Goal: Transaction & Acquisition: Obtain resource

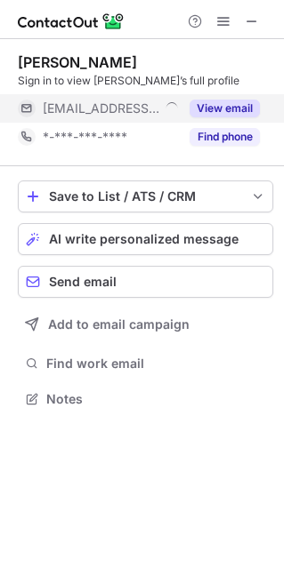
scroll to position [386, 284]
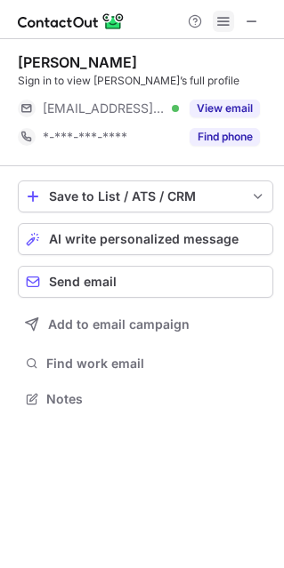
click at [222, 26] on span at bounding box center [223, 21] width 14 height 14
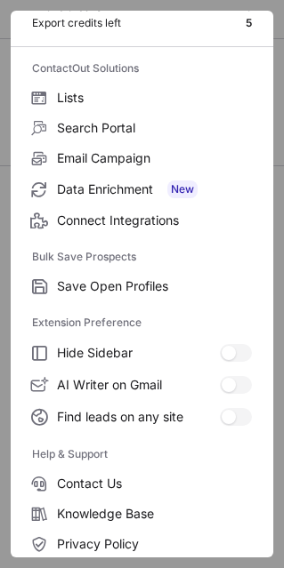
scroll to position [171, 0]
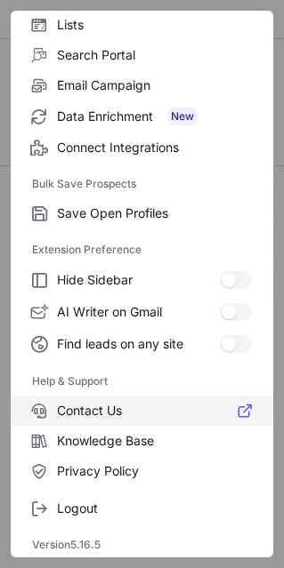
click at [100, 414] on span "Contact Us" at bounding box center [154, 411] width 195 height 16
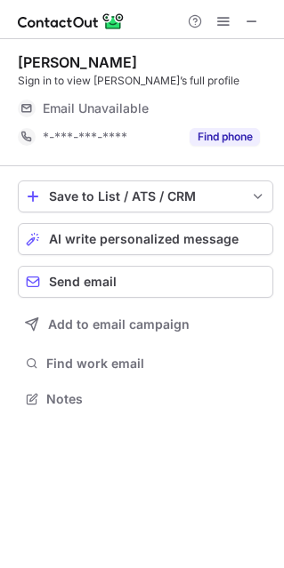
scroll to position [386, 284]
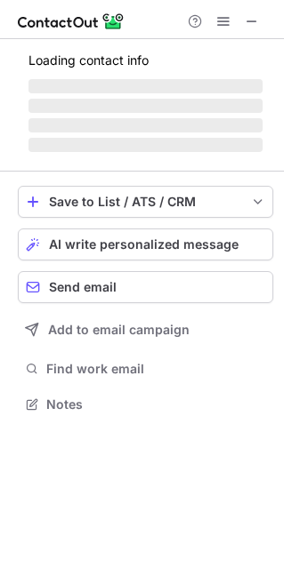
scroll to position [443, 284]
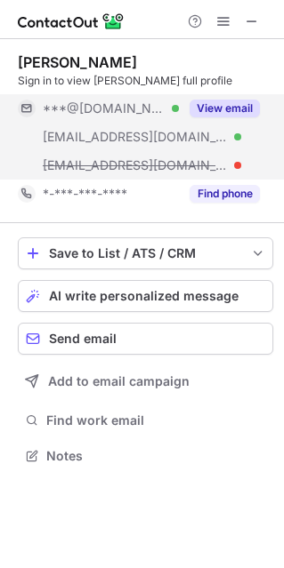
click at [226, 112] on button "View email" at bounding box center [224, 109] width 70 height 18
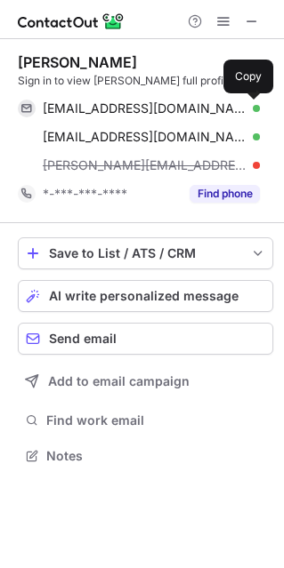
click at [246, 112] on span at bounding box center [251, 108] width 14 height 14
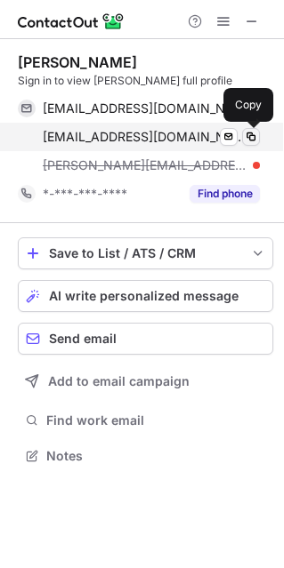
click at [251, 134] on span at bounding box center [251, 137] width 14 height 14
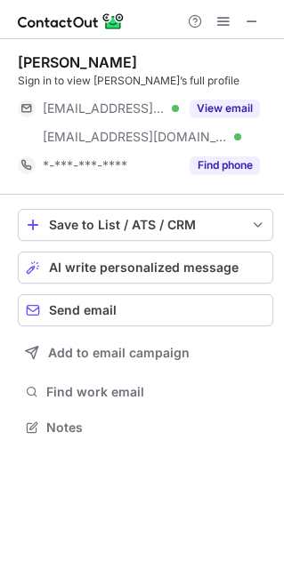
scroll to position [414, 284]
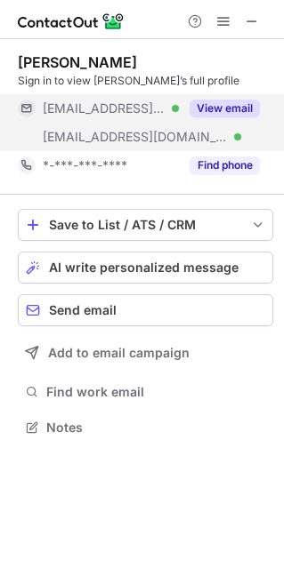
click at [229, 109] on button "View email" at bounding box center [224, 109] width 70 height 18
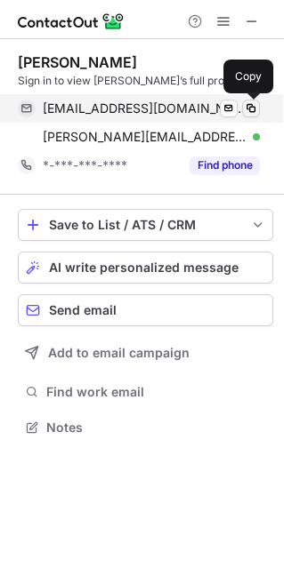
click at [257, 107] on span at bounding box center [251, 108] width 14 height 14
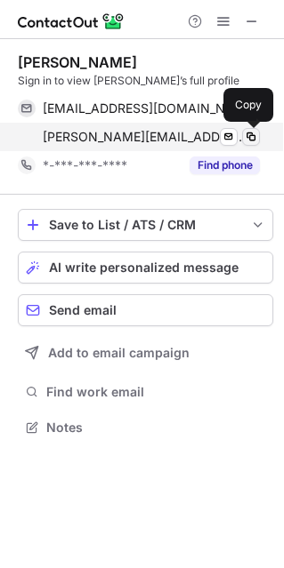
click at [251, 138] on span at bounding box center [251, 137] width 14 height 14
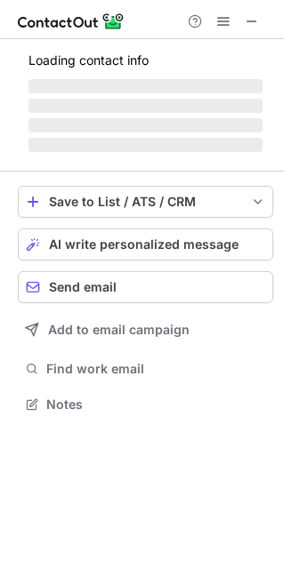
scroll to position [414, 284]
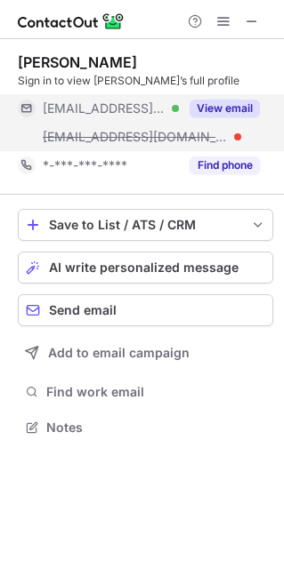
click at [244, 110] on button "View email" at bounding box center [224, 109] width 70 height 18
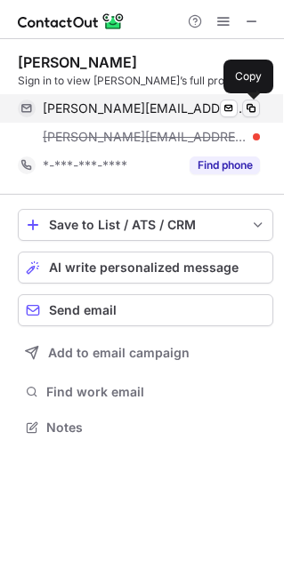
click at [250, 106] on span at bounding box center [251, 108] width 14 height 14
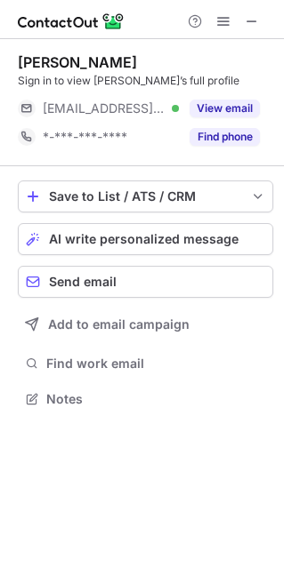
scroll to position [386, 284]
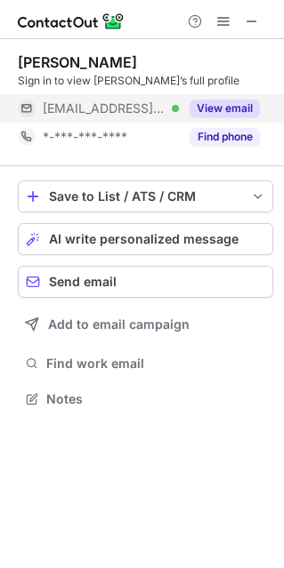
click at [241, 108] on button "View email" at bounding box center [224, 109] width 70 height 18
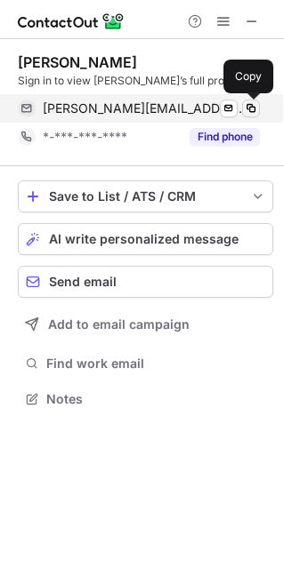
click at [250, 105] on span at bounding box center [251, 108] width 14 height 14
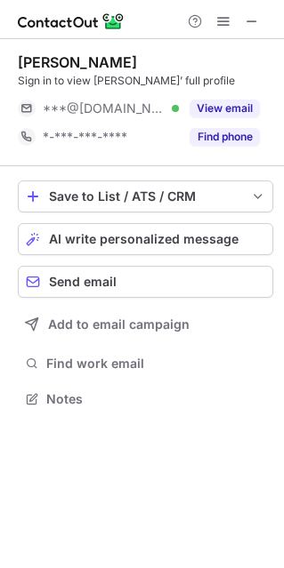
scroll to position [386, 284]
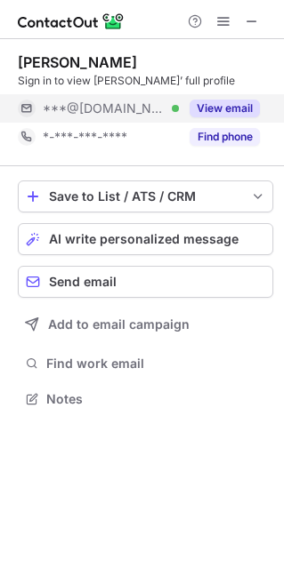
click at [241, 112] on button "View email" at bounding box center [224, 109] width 70 height 18
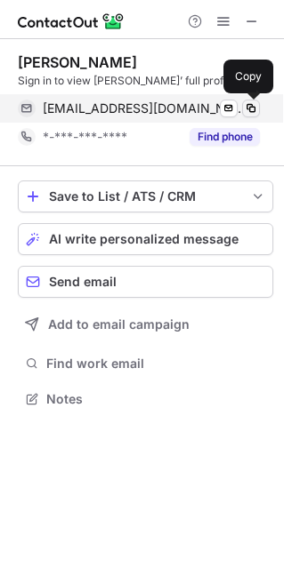
click at [251, 110] on span at bounding box center [251, 108] width 14 height 14
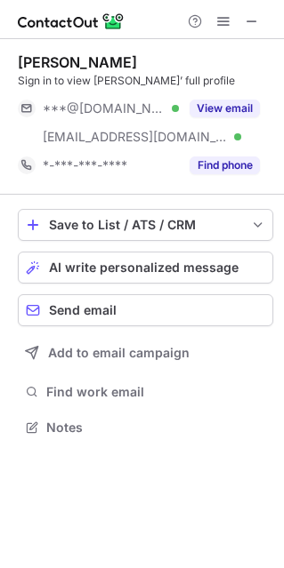
scroll to position [414, 284]
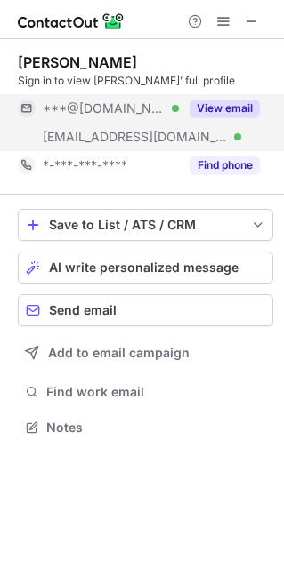
click at [232, 102] on button "View email" at bounding box center [224, 109] width 70 height 18
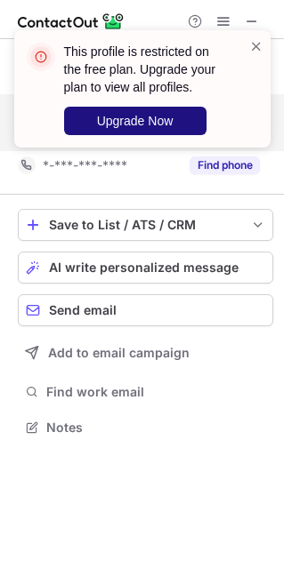
click at [141, 118] on span "Upgrade Now" at bounding box center [135, 121] width 76 height 14
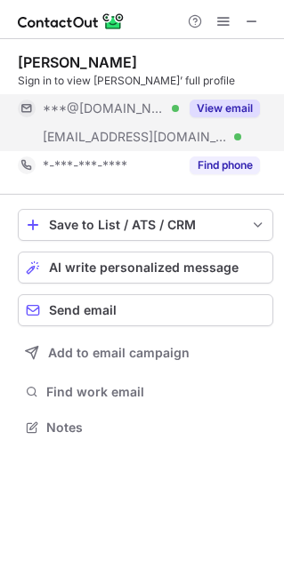
click at [227, 115] on button "View email" at bounding box center [224, 109] width 70 height 18
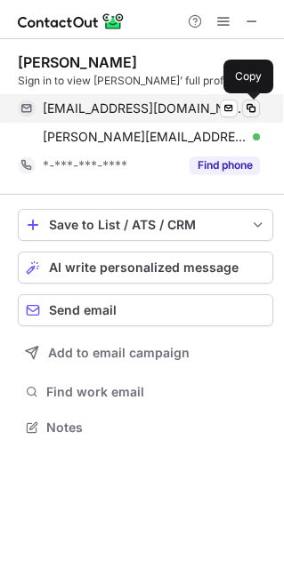
click at [244, 111] on span at bounding box center [251, 108] width 14 height 14
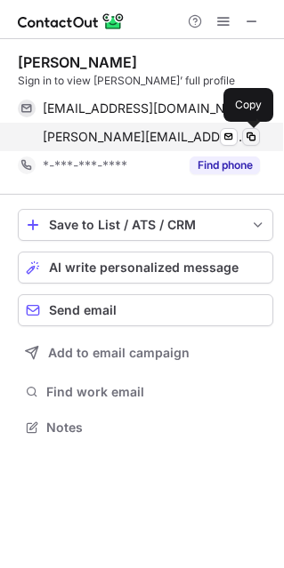
click at [247, 133] on span at bounding box center [251, 137] width 14 height 14
